Goal: Transaction & Acquisition: Obtain resource

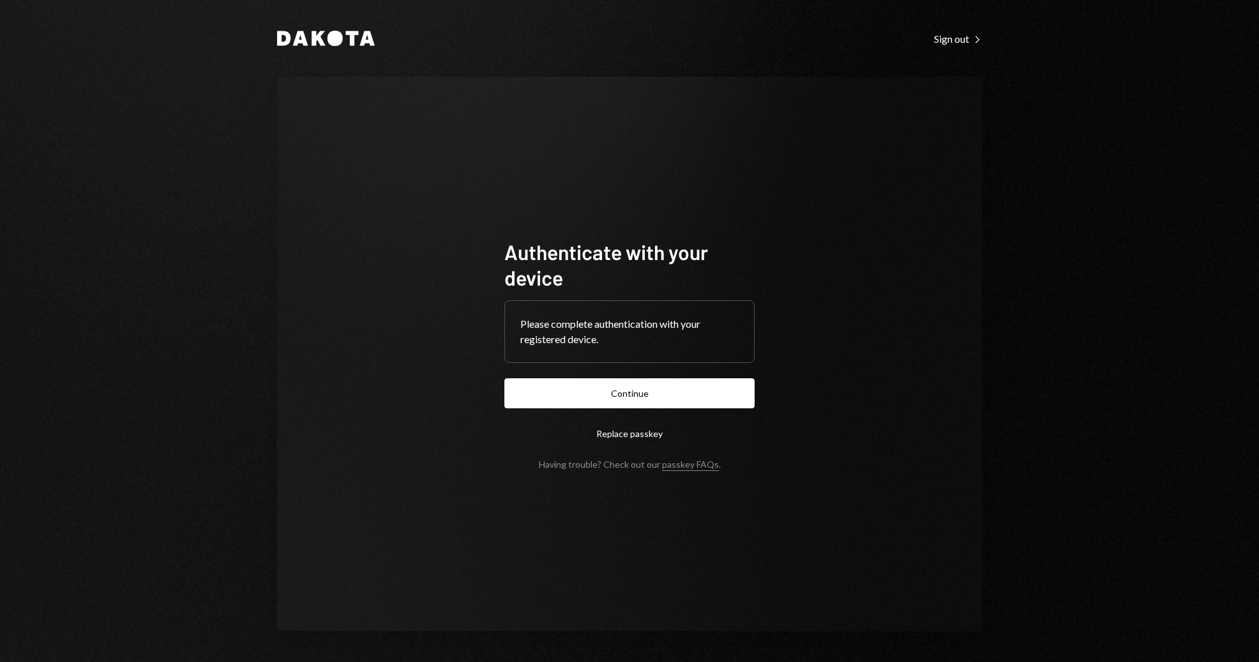
click at [685, 386] on button "Continue" at bounding box center [629, 393] width 250 height 30
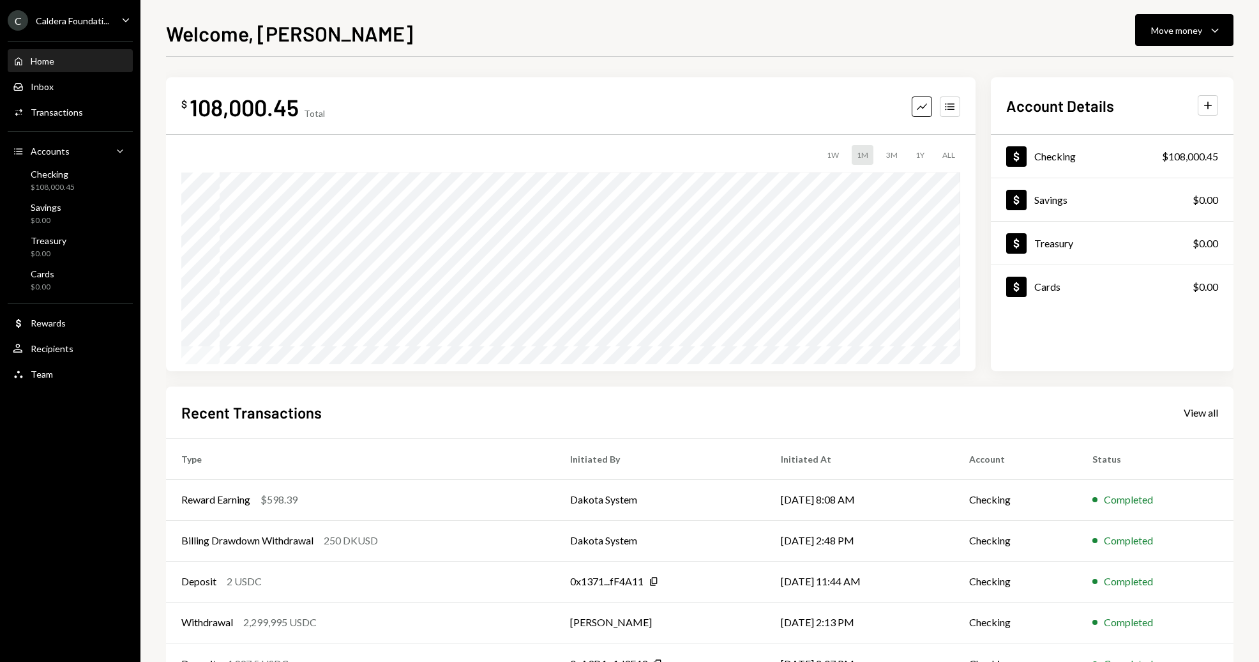
click at [112, 18] on div "C Caldera Foundati... Caret Down" at bounding box center [70, 20] width 140 height 20
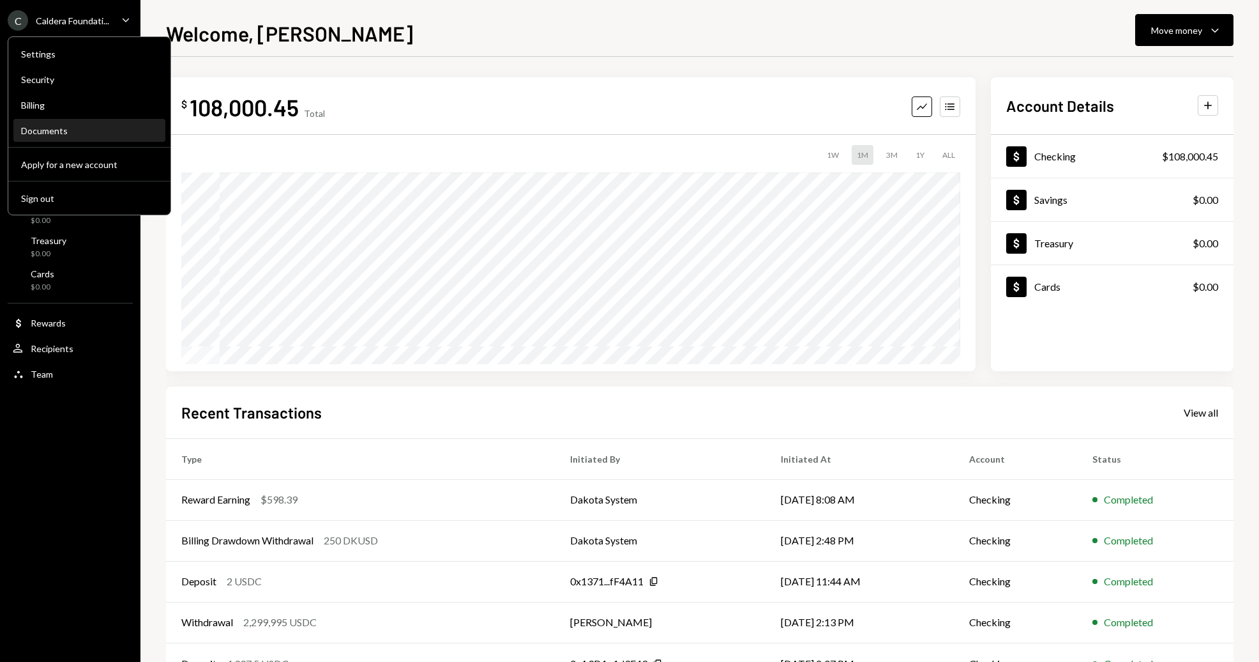
click at [75, 135] on div "Documents" at bounding box center [89, 130] width 137 height 11
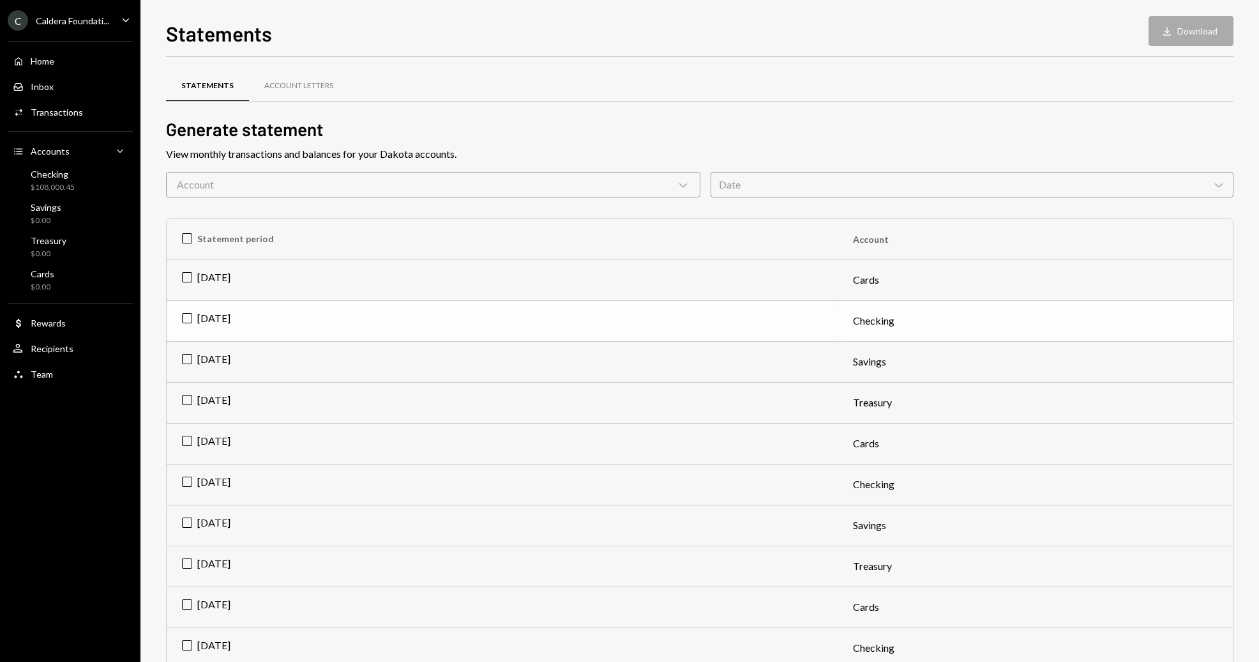
click at [183, 315] on td "[DATE]" at bounding box center [502, 320] width 671 height 41
click at [180, 485] on td "[DATE]" at bounding box center [502, 484] width 671 height 41
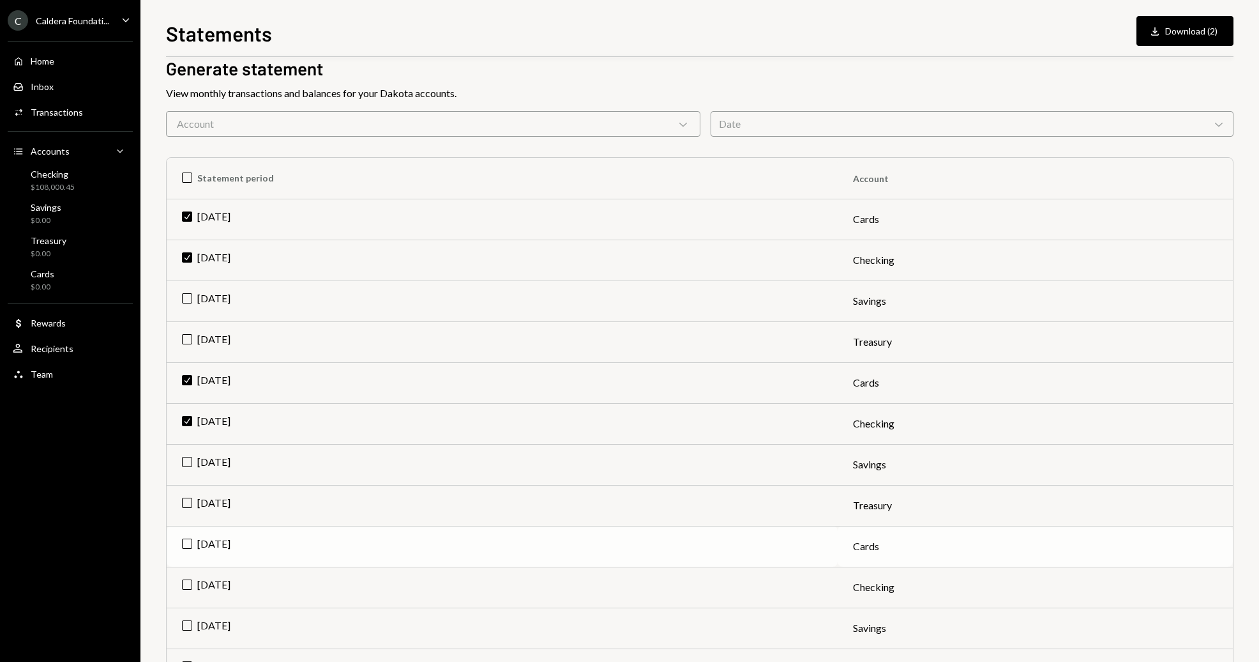
scroll to position [64, 0]
click at [215, 375] on td "Check [DATE]" at bounding box center [502, 379] width 671 height 41
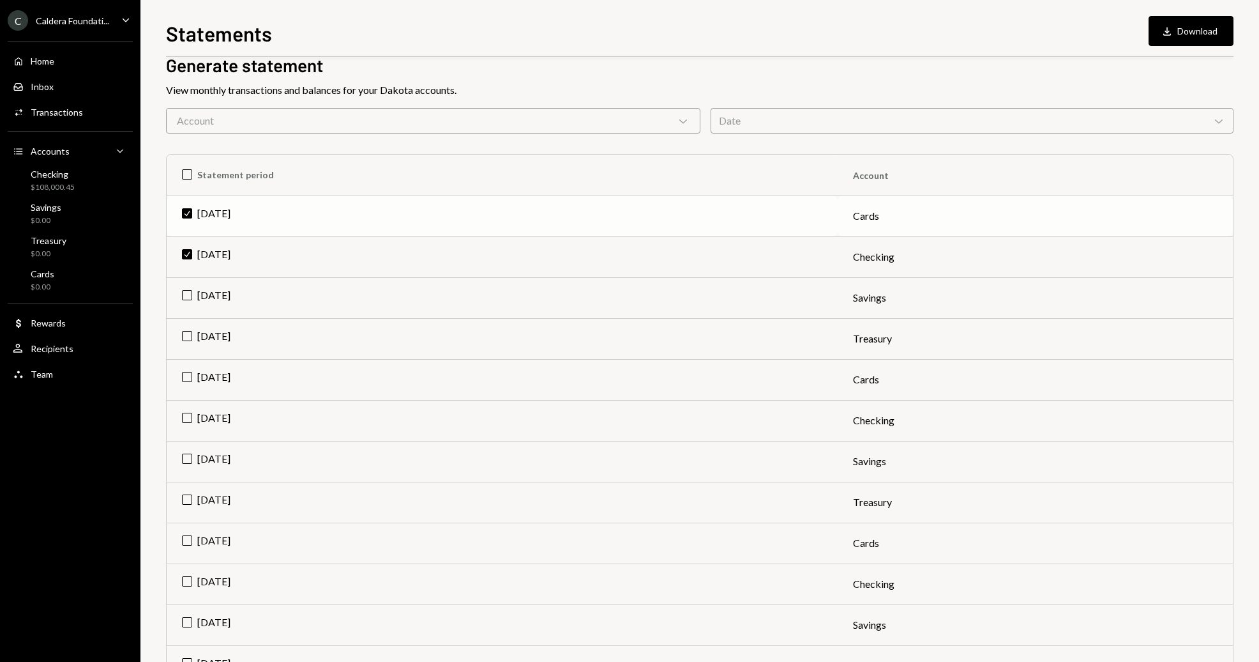
click at [204, 211] on td "Check [DATE]" at bounding box center [502, 215] width 671 height 41
click at [324, 119] on div "Account Chevron Down" at bounding box center [433, 121] width 534 height 26
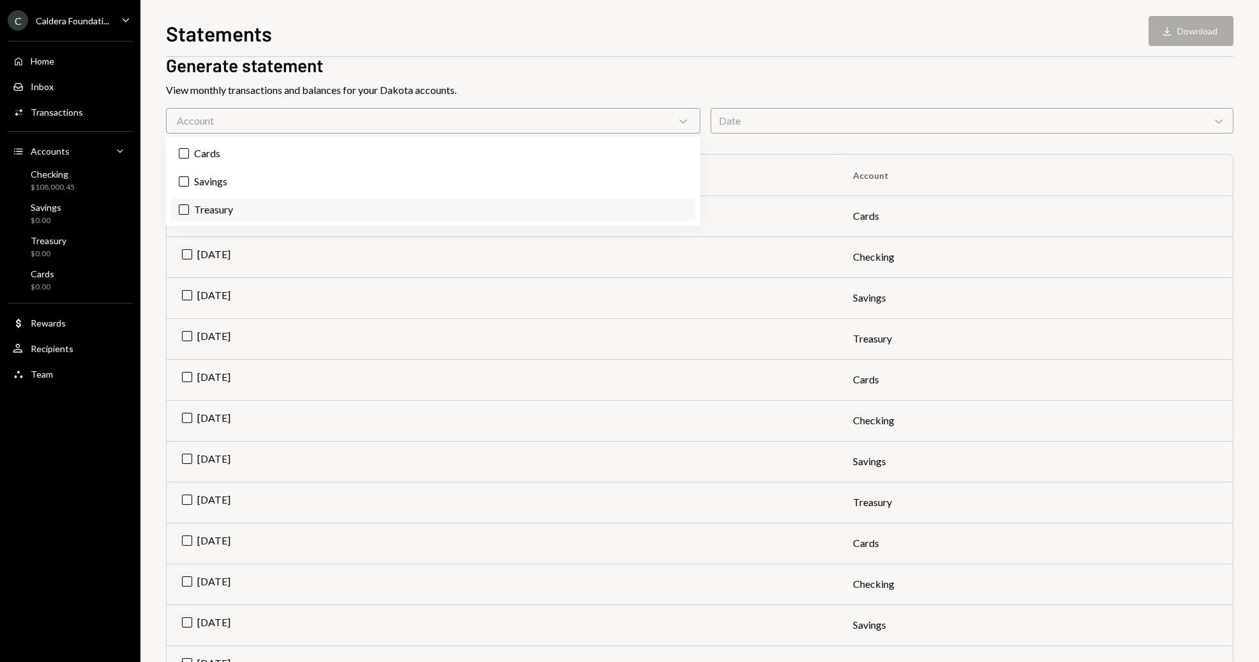
click at [397, 218] on label "Treasury" at bounding box center [433, 209] width 524 height 23
click at [189, 215] on button "Treasury" at bounding box center [184, 209] width 10 height 10
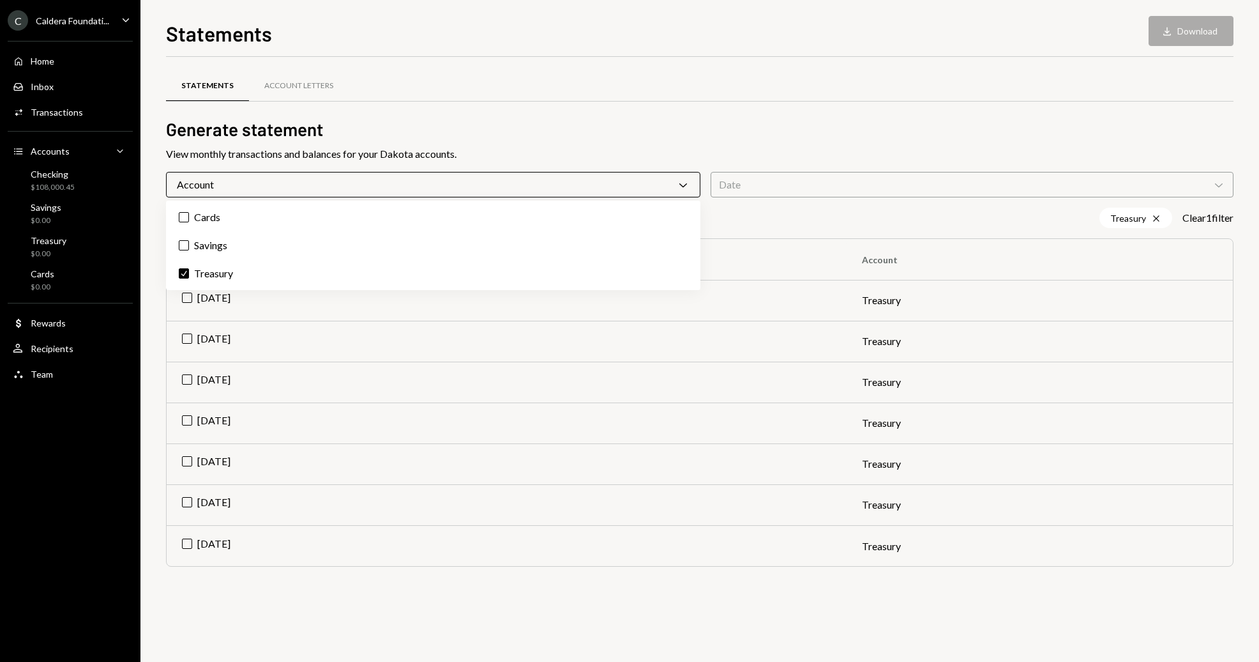
drag, startPoint x: 358, startPoint y: 177, endPoint x: 338, endPoint y: 199, distance: 29.9
click at [358, 179] on div "Account Chevron Down" at bounding box center [433, 185] width 534 height 26
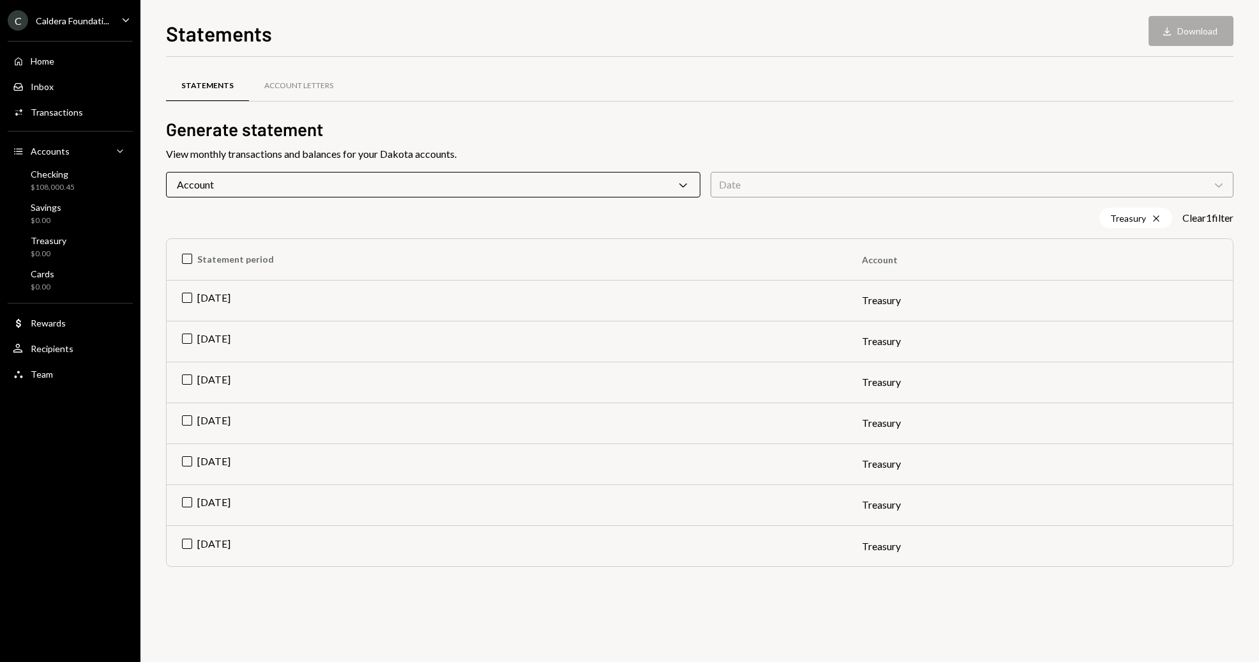
click at [292, 186] on div "Account Chevron Down" at bounding box center [433, 185] width 534 height 26
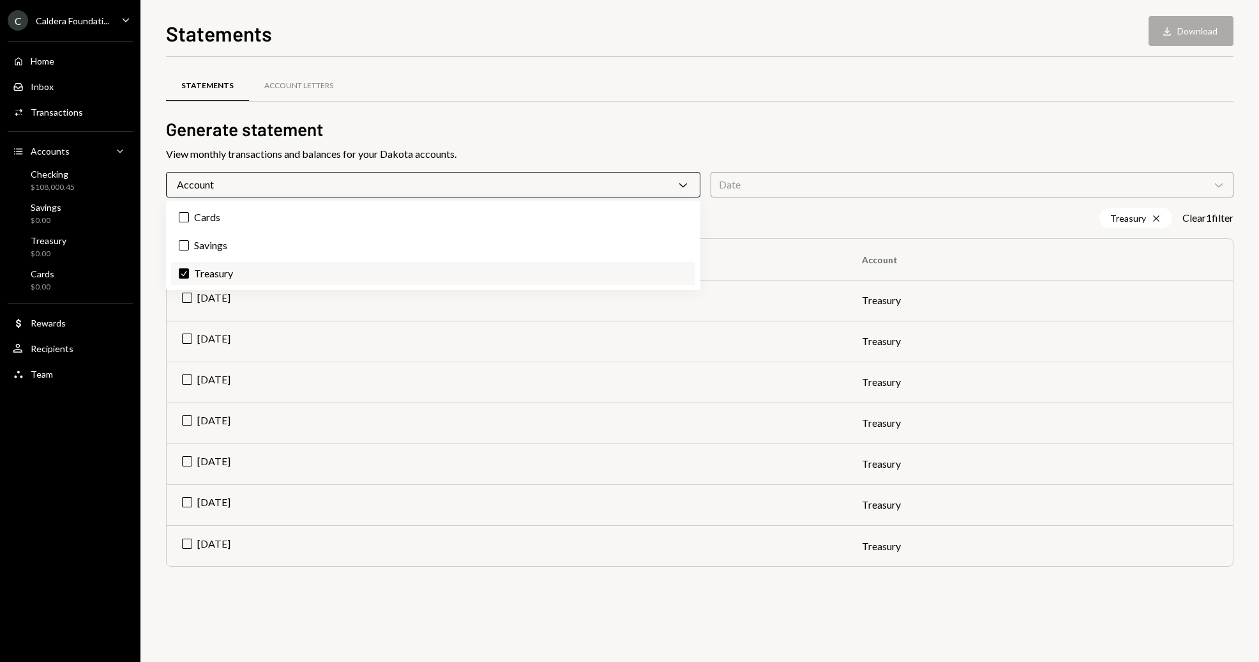
click at [209, 273] on label "Check Treasury" at bounding box center [433, 273] width 524 height 23
click at [189, 273] on button "Check" at bounding box center [184, 273] width 10 height 10
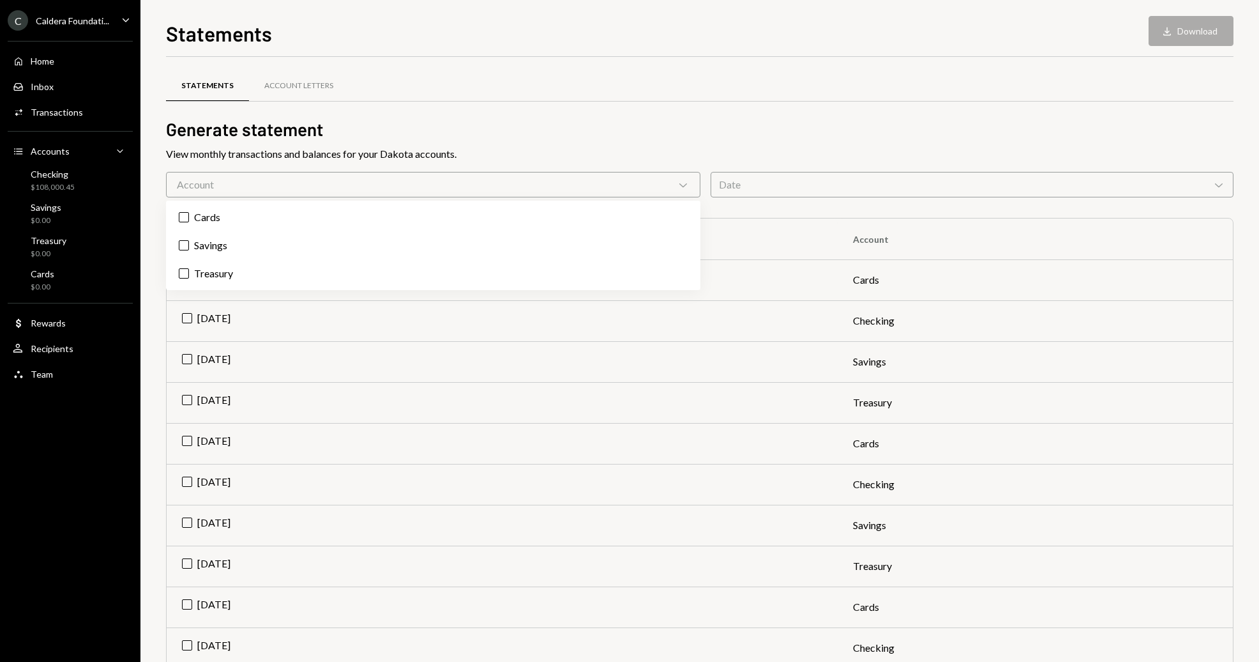
drag, startPoint x: 812, startPoint y: 93, endPoint x: 792, endPoint y: 127, distance: 38.9
click at [812, 95] on div "Statements Account Letters" at bounding box center [700, 86] width 1068 height 33
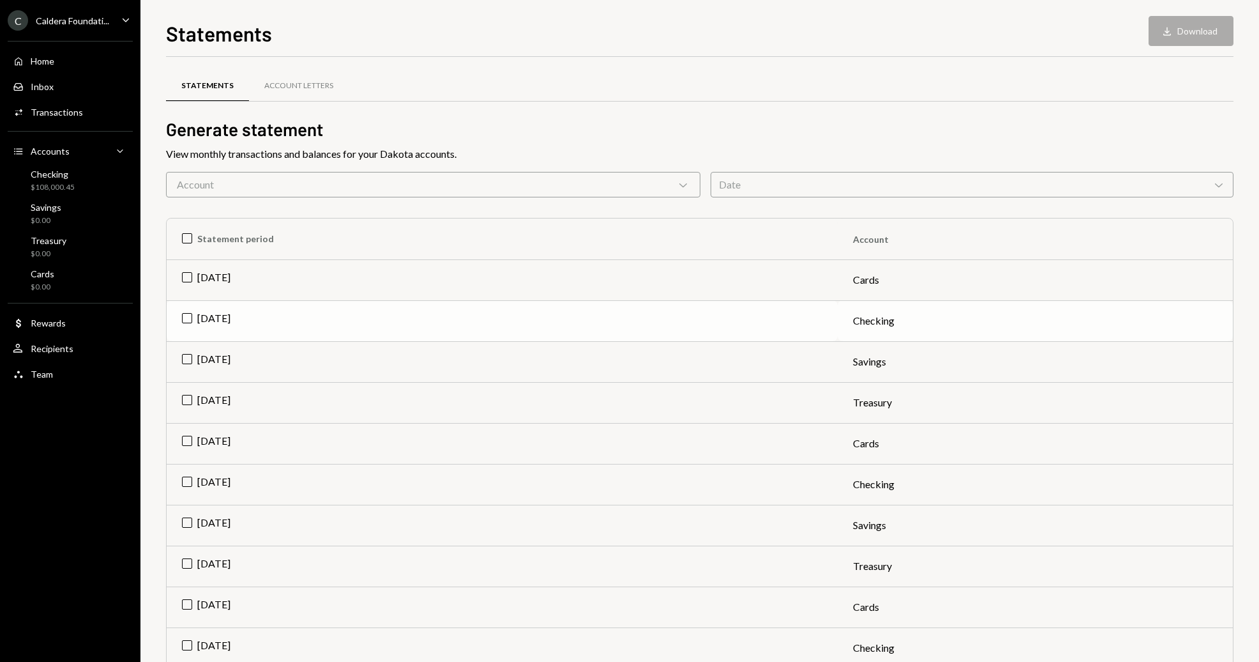
click at [255, 315] on td "[DATE]" at bounding box center [502, 320] width 671 height 41
click at [534, 473] on td "[DATE]" at bounding box center [502, 484] width 671 height 41
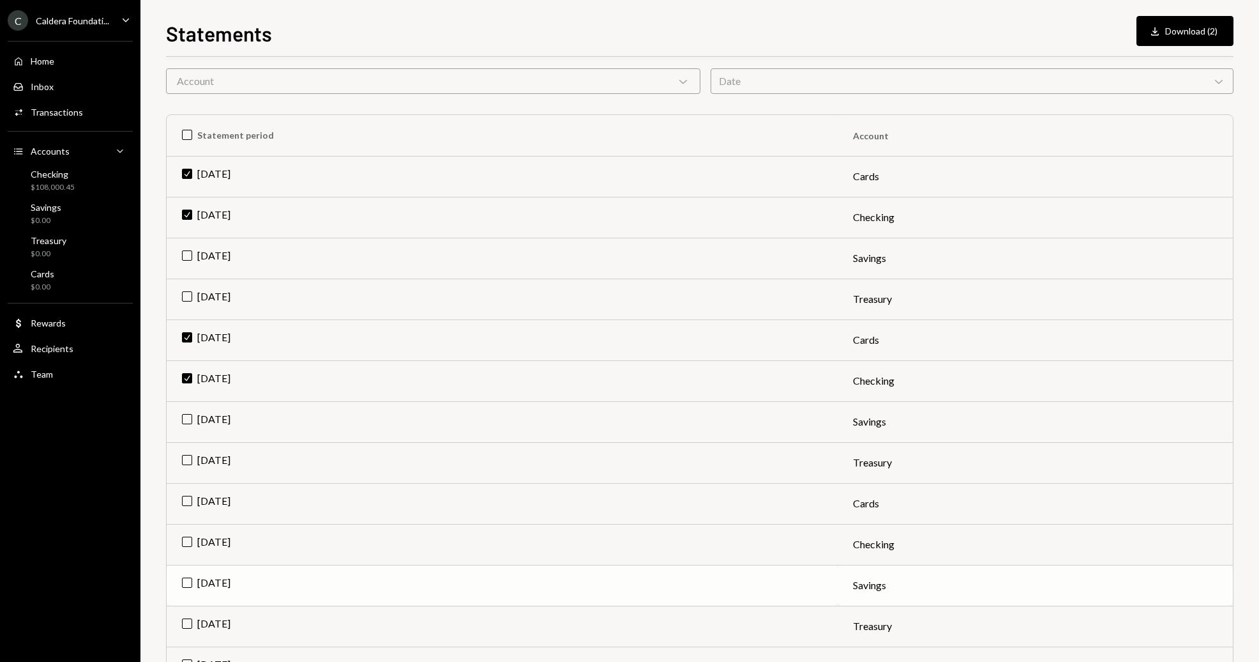
scroll to position [128, 0]
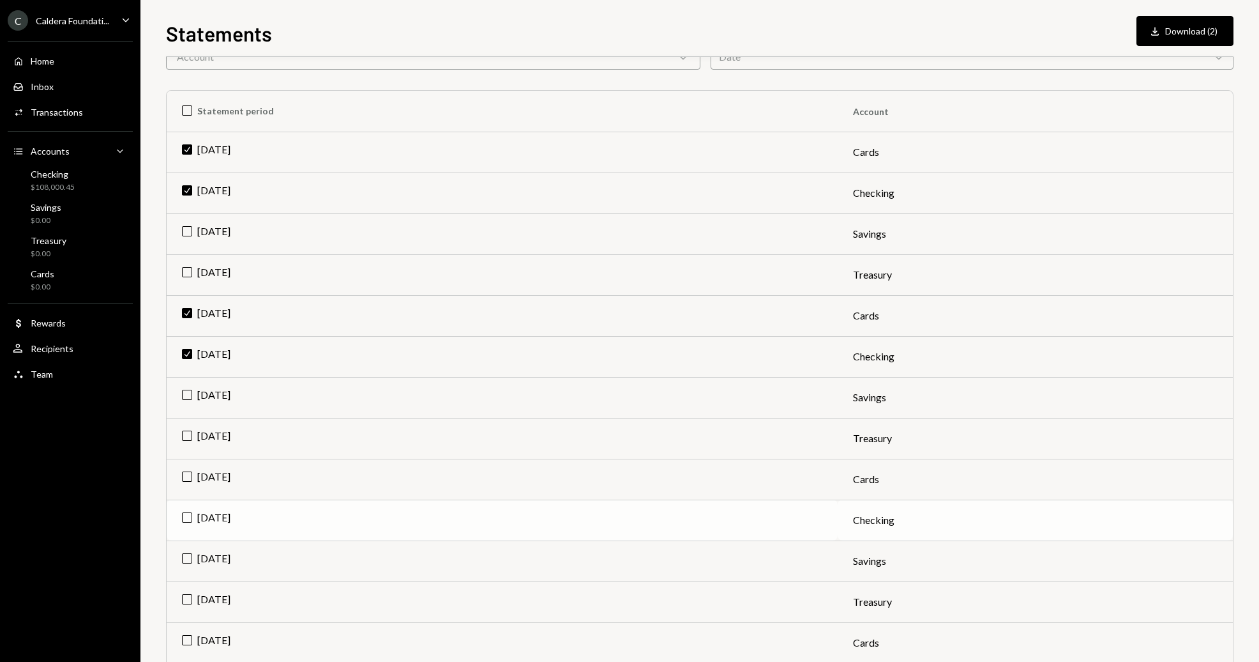
click at [600, 513] on td "[DATE]" at bounding box center [502, 519] width 671 height 41
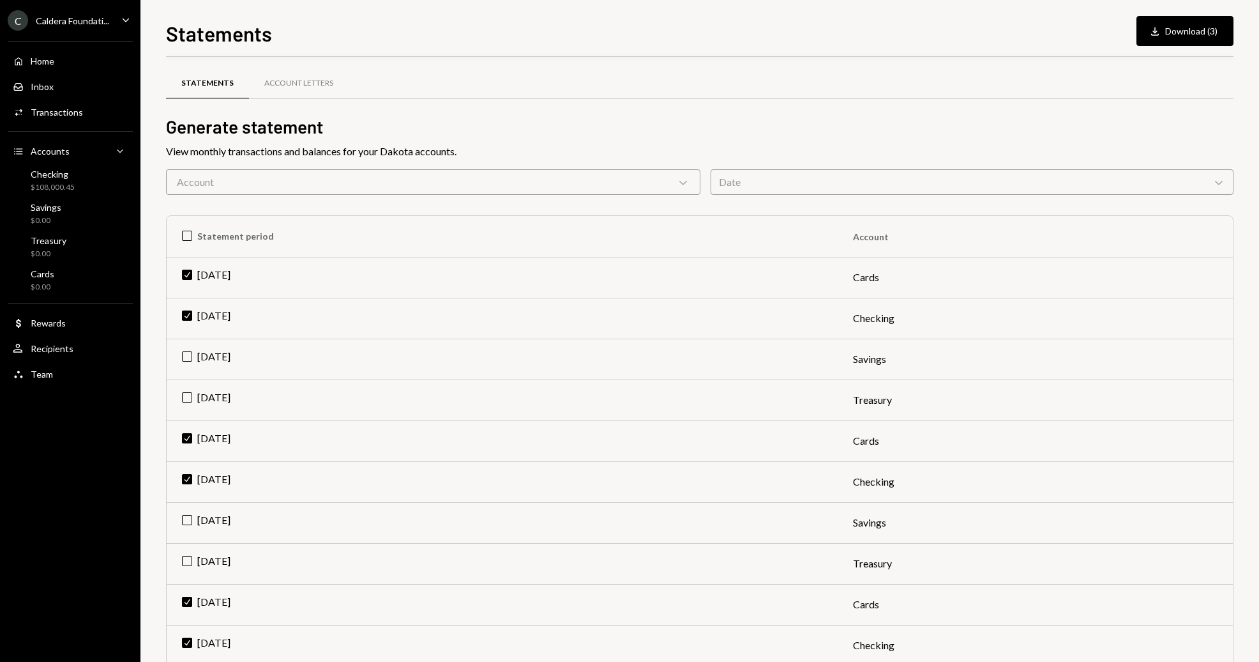
scroll to position [0, 0]
click at [1198, 25] on button "Download Download (3)" at bounding box center [1185, 31] width 97 height 30
